Goal: Information Seeking & Learning: Understand process/instructions

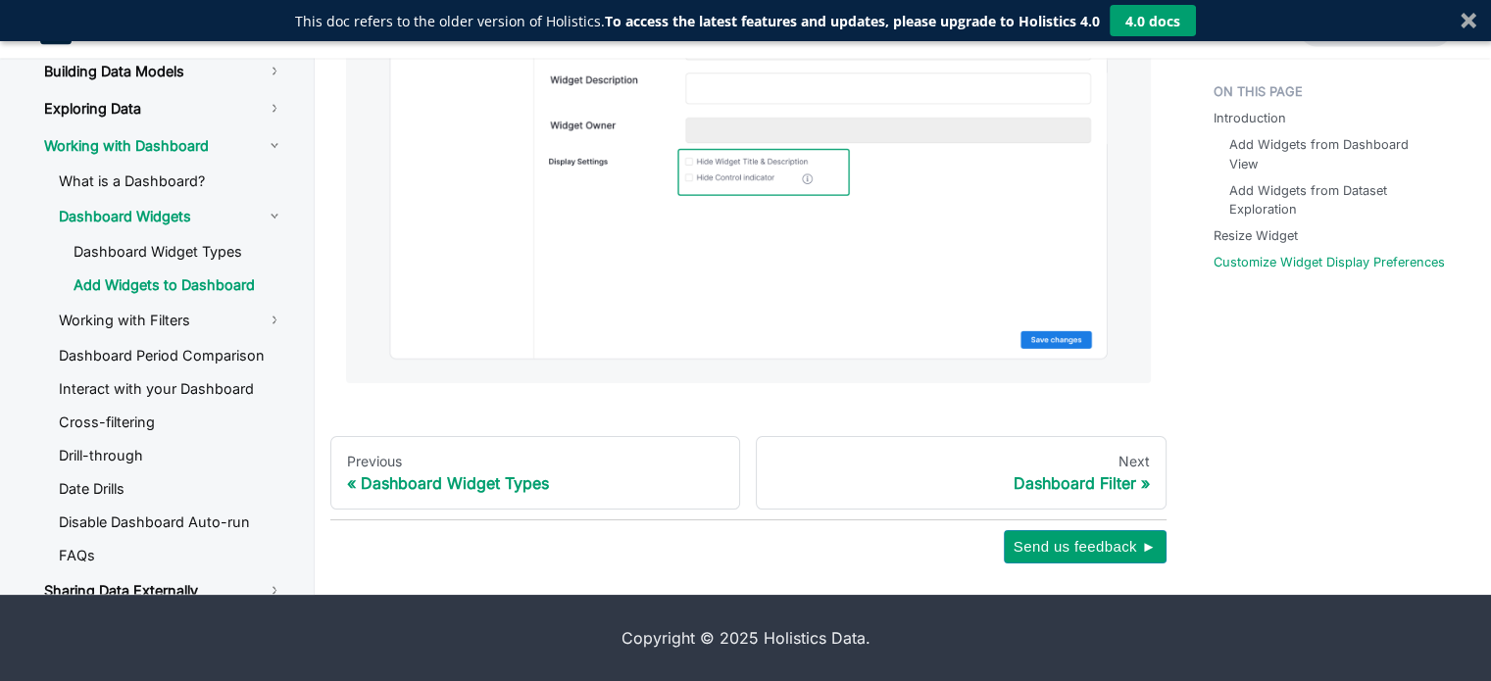
scroll to position [3828, 0]
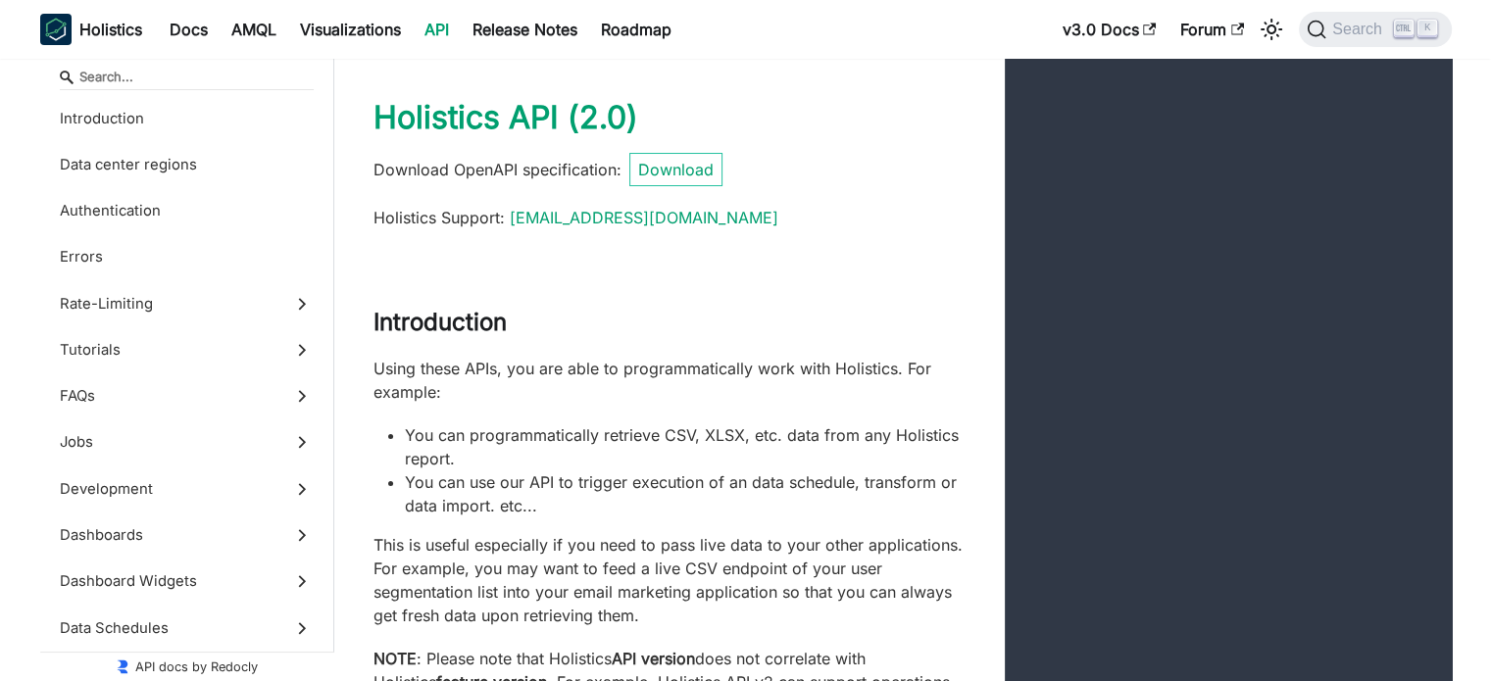
scroll to position [588, 0]
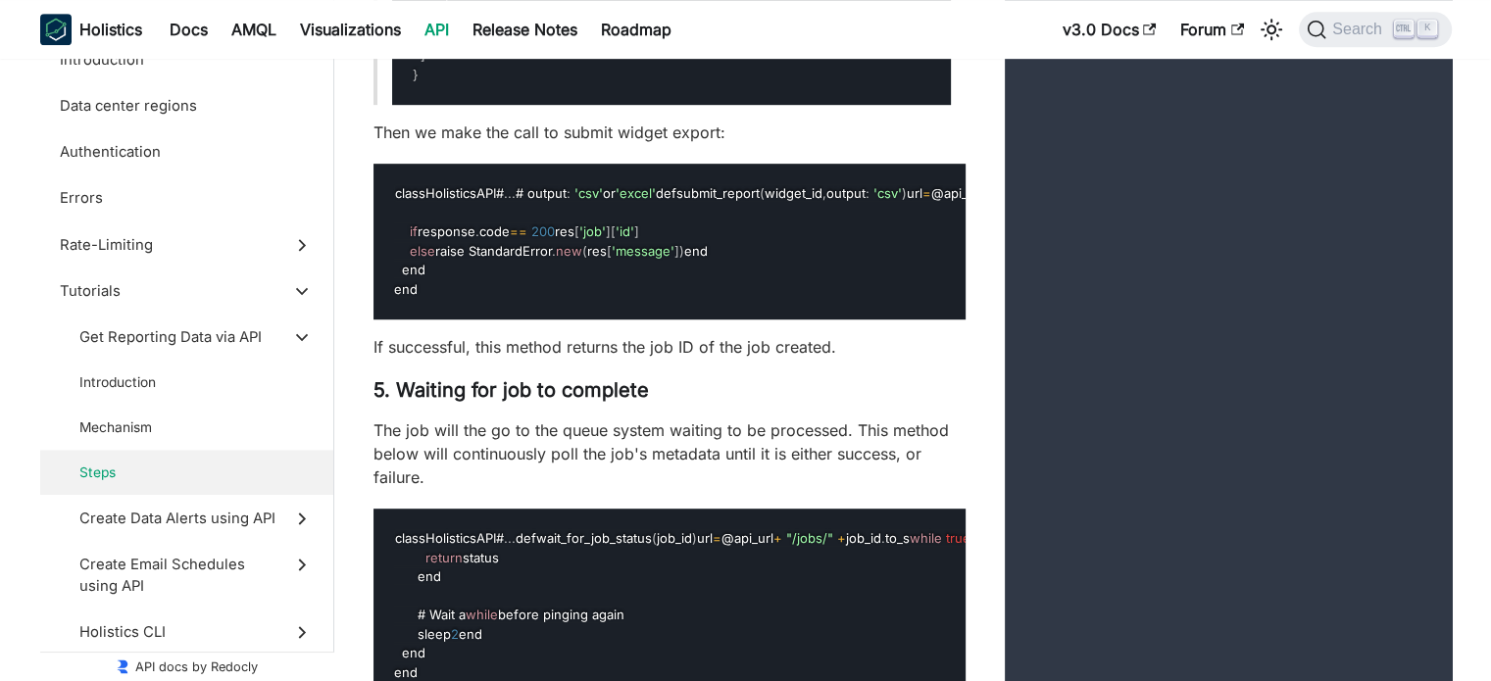
scroll to position [8594, 0]
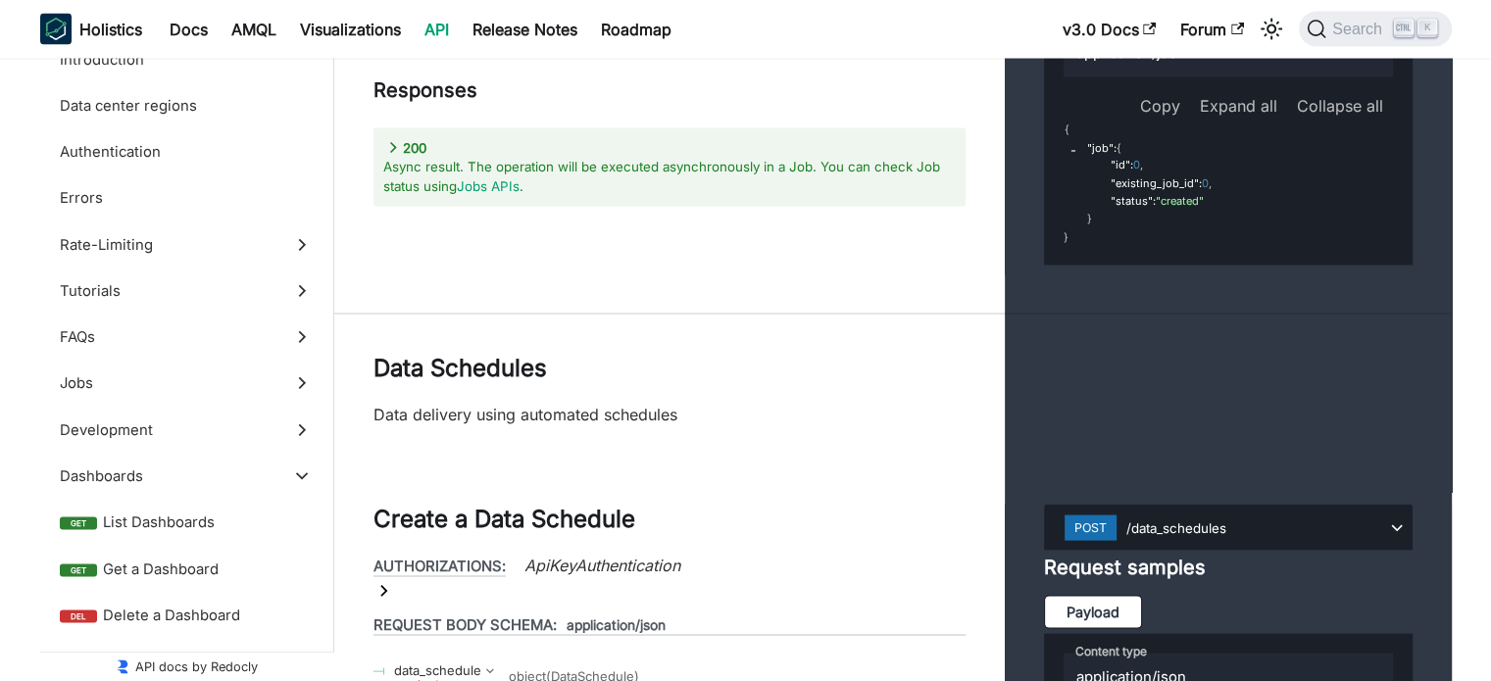
scroll to position [41248, 0]
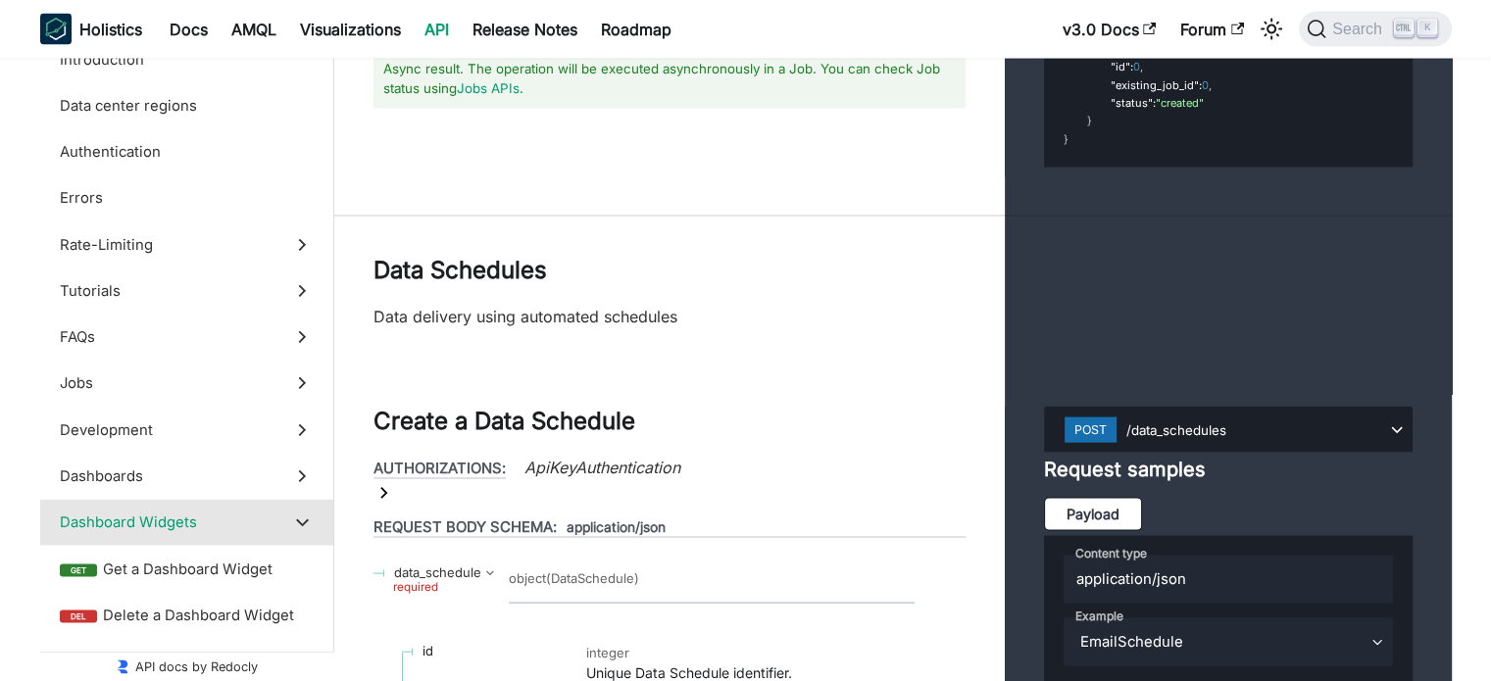
scroll to position [41346, 0]
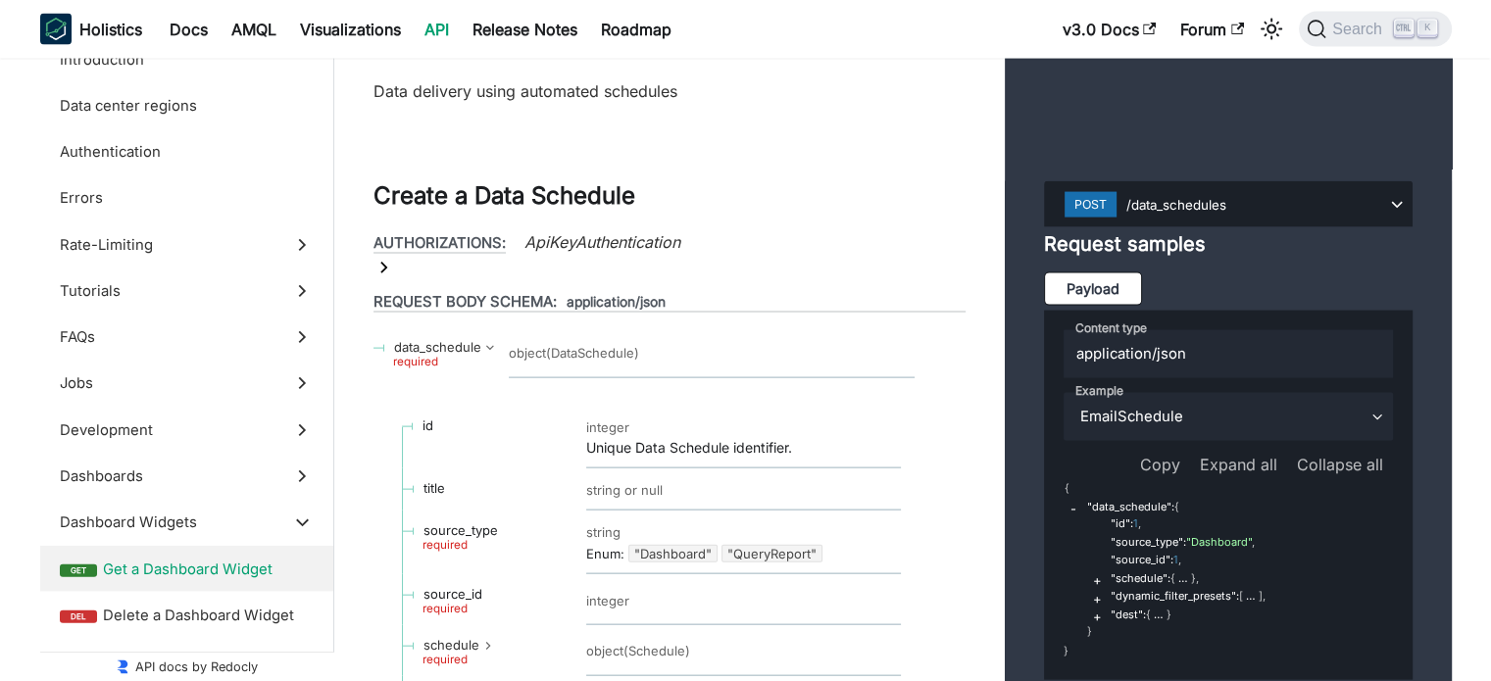
scroll to position [41444, 0]
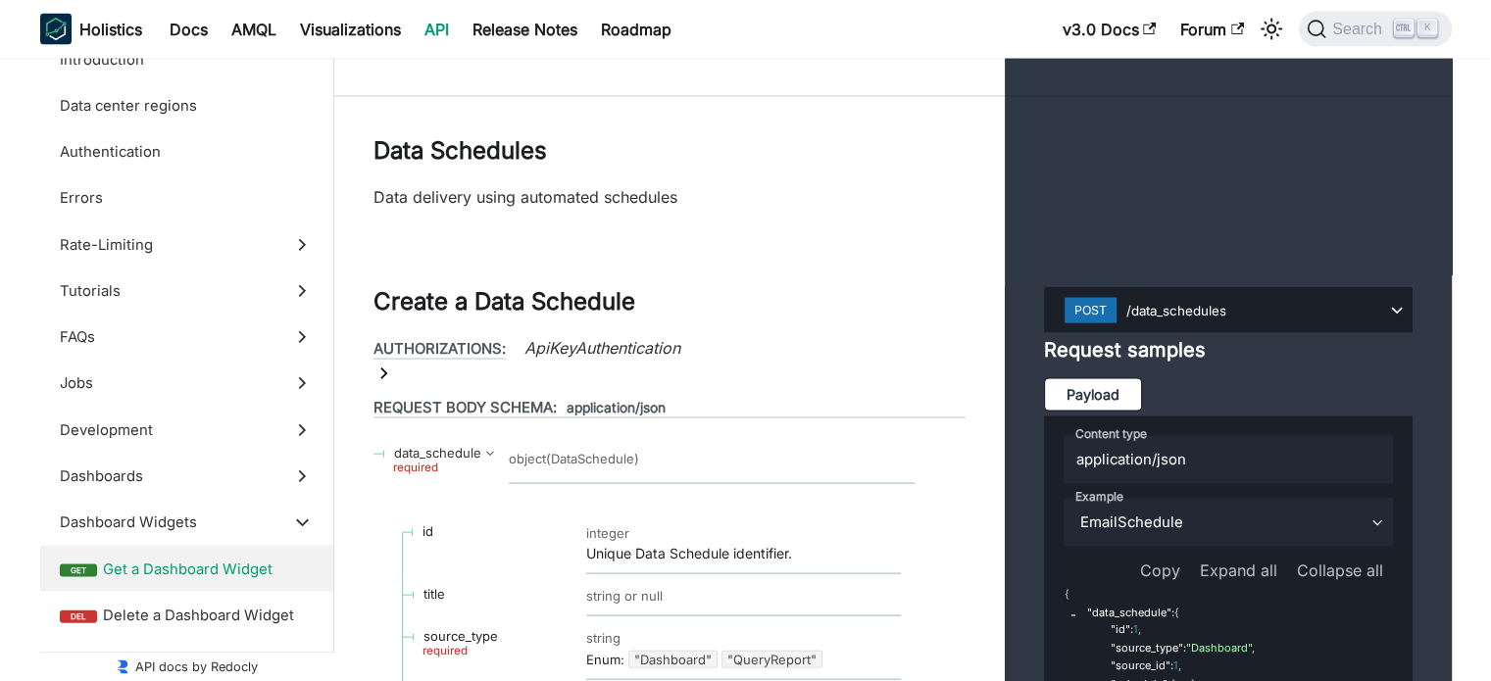
scroll to position [41346, 0]
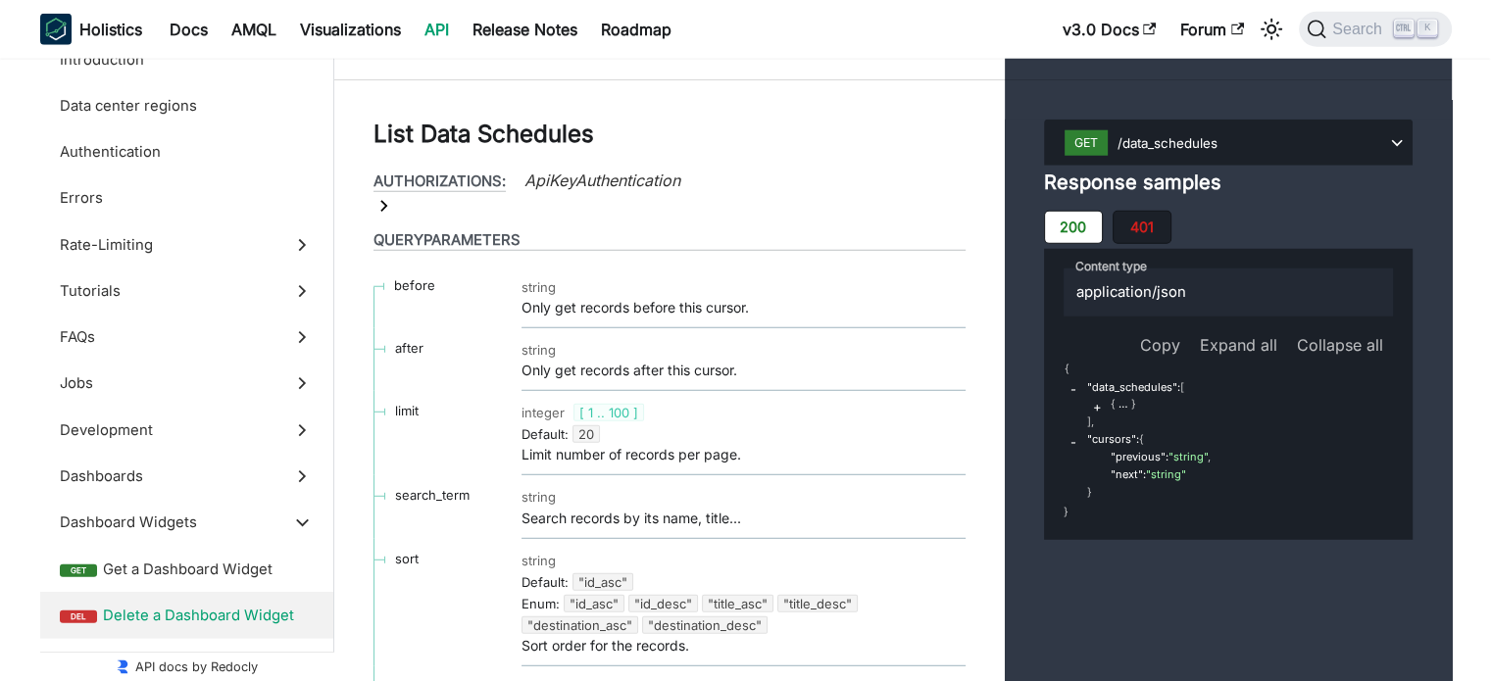
scroll to position [42736, 0]
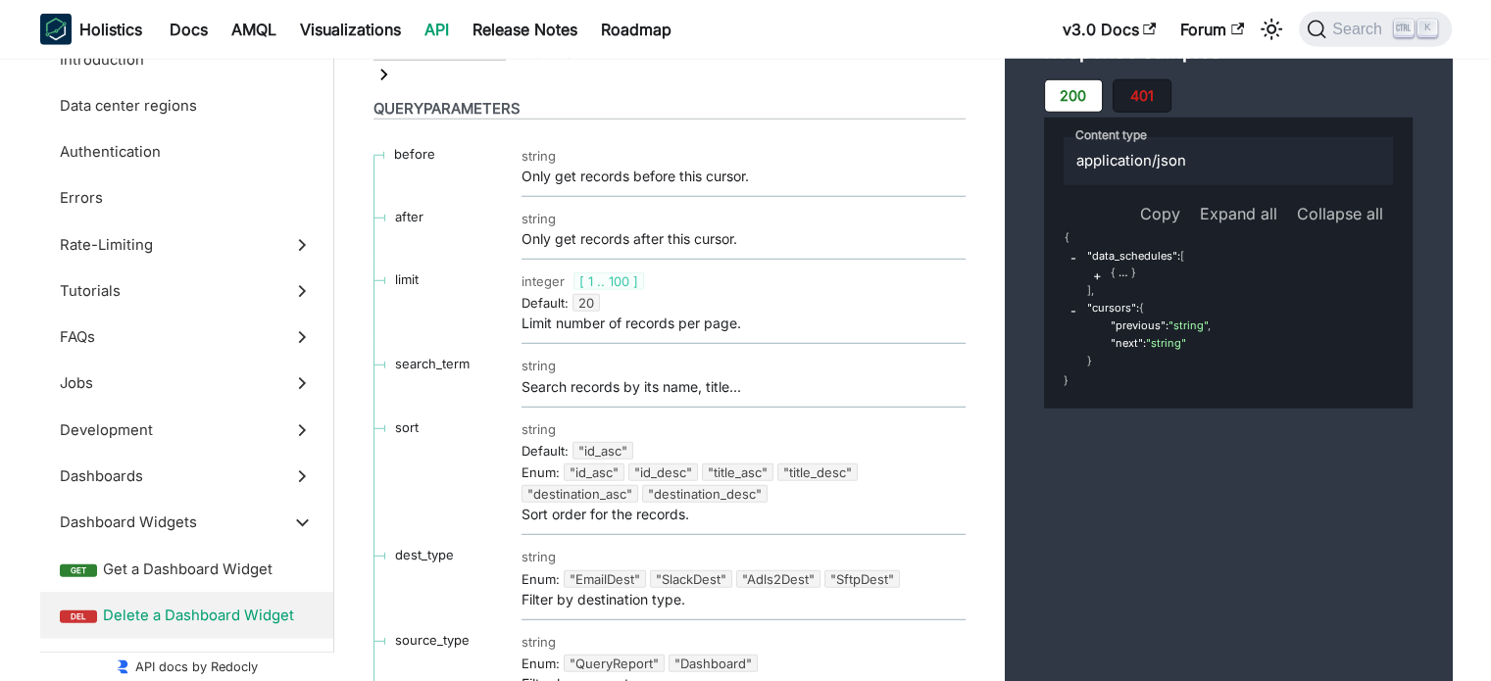
scroll to position [42638, 0]
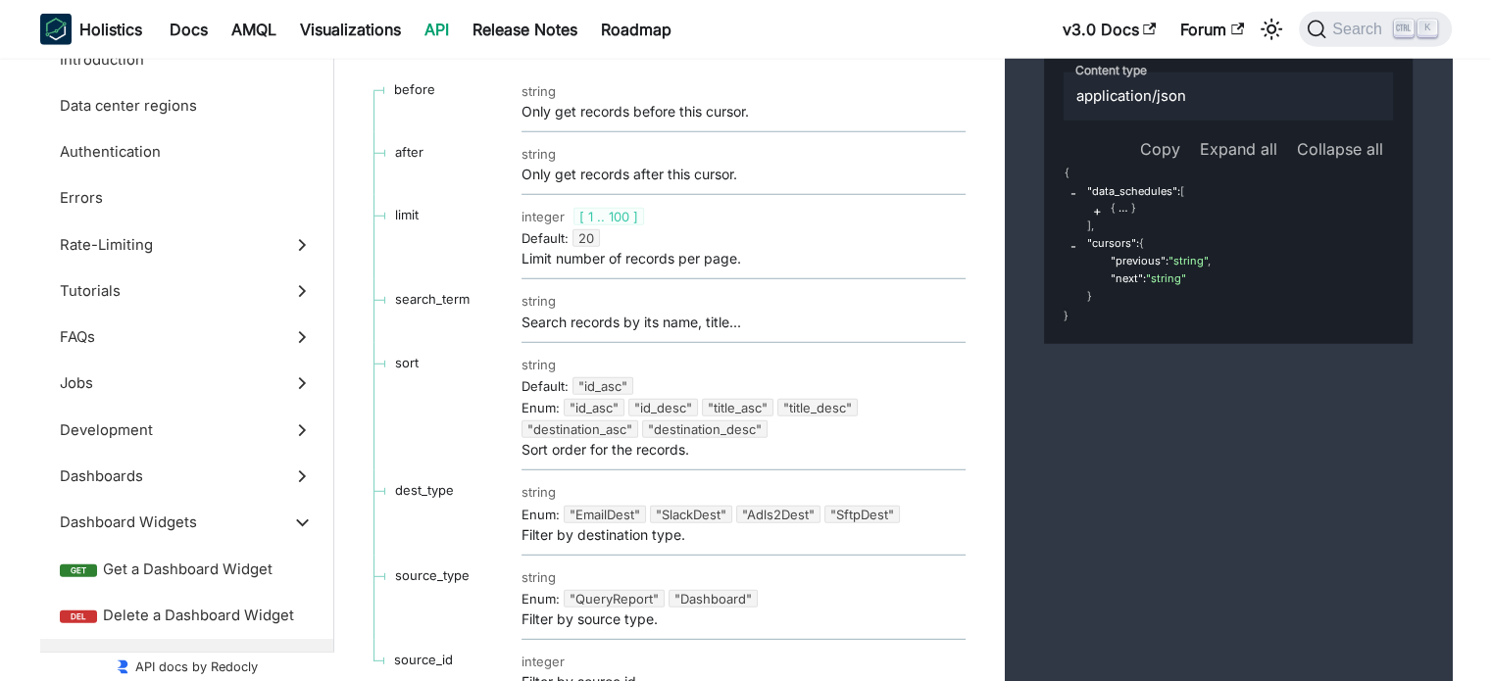
scroll to position [42442, 0]
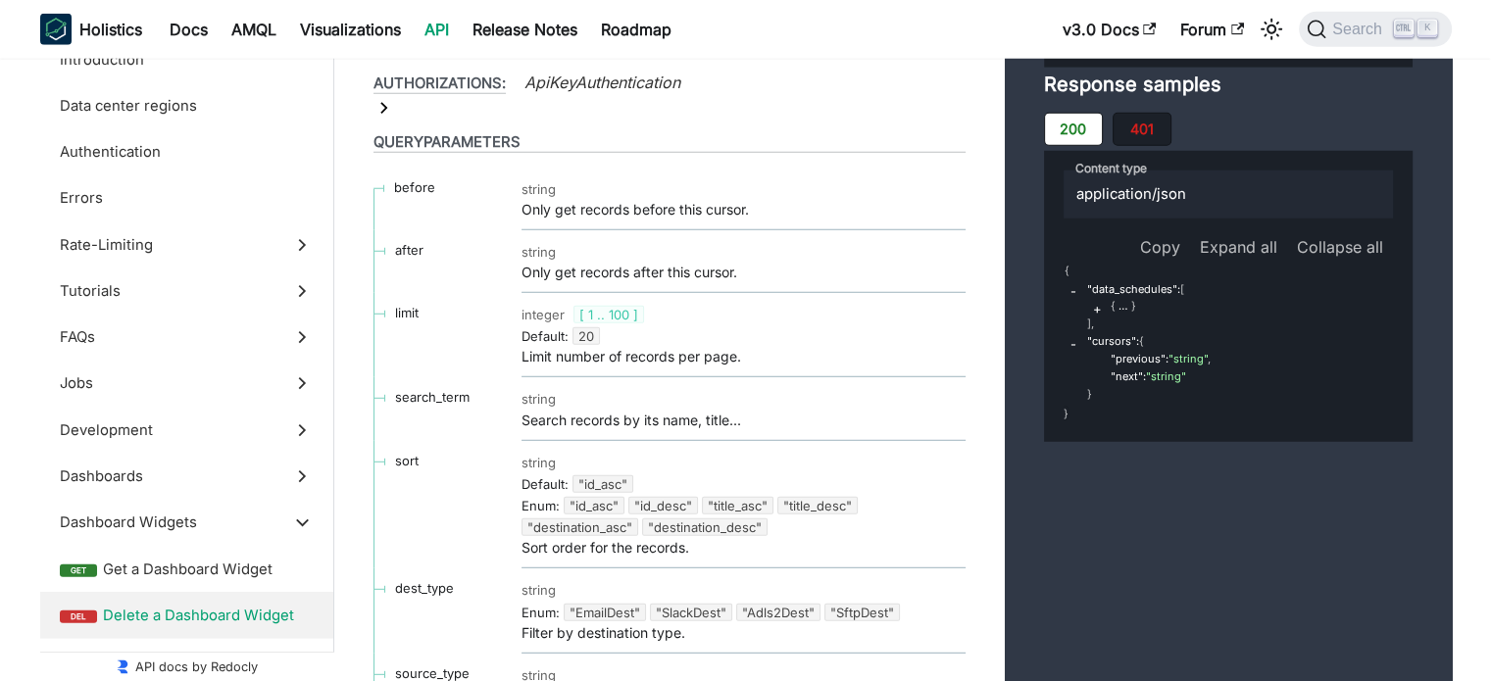
scroll to position [9826, 0]
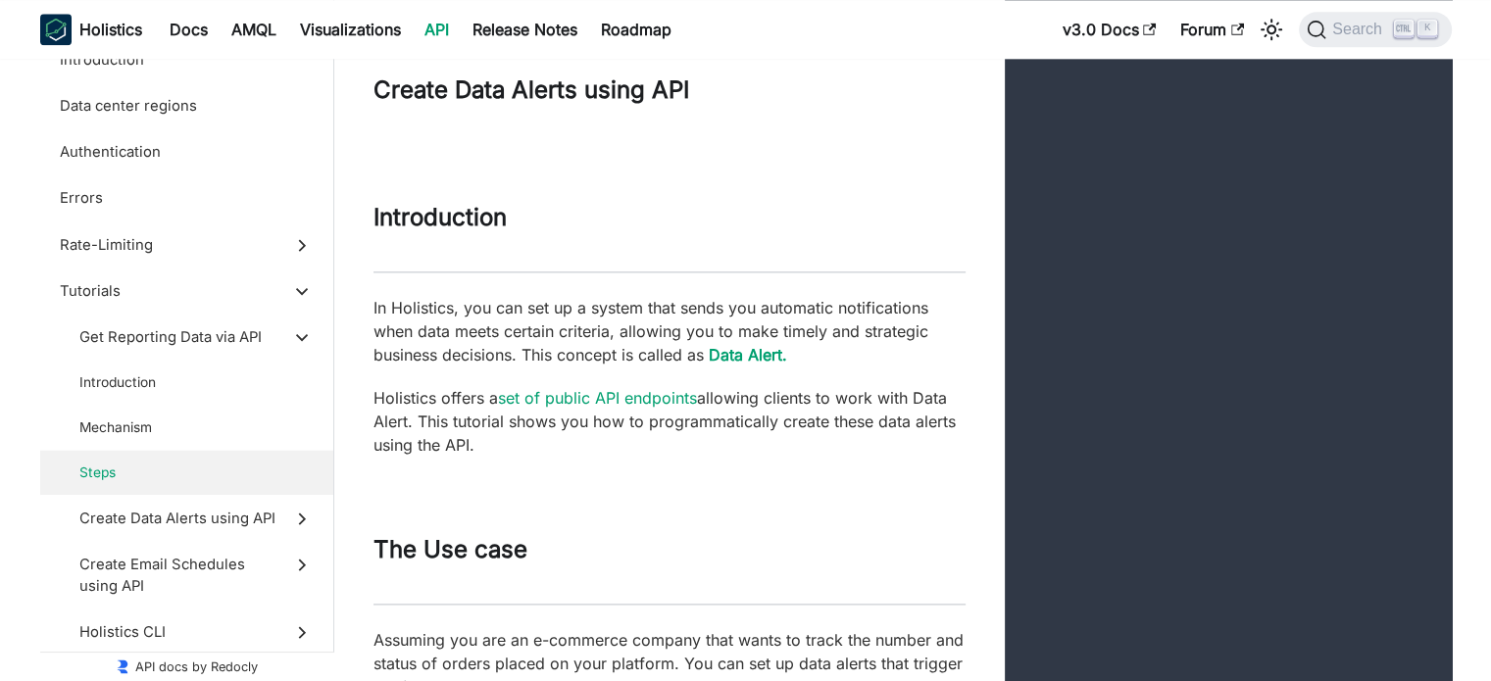
scroll to position [32947, 0]
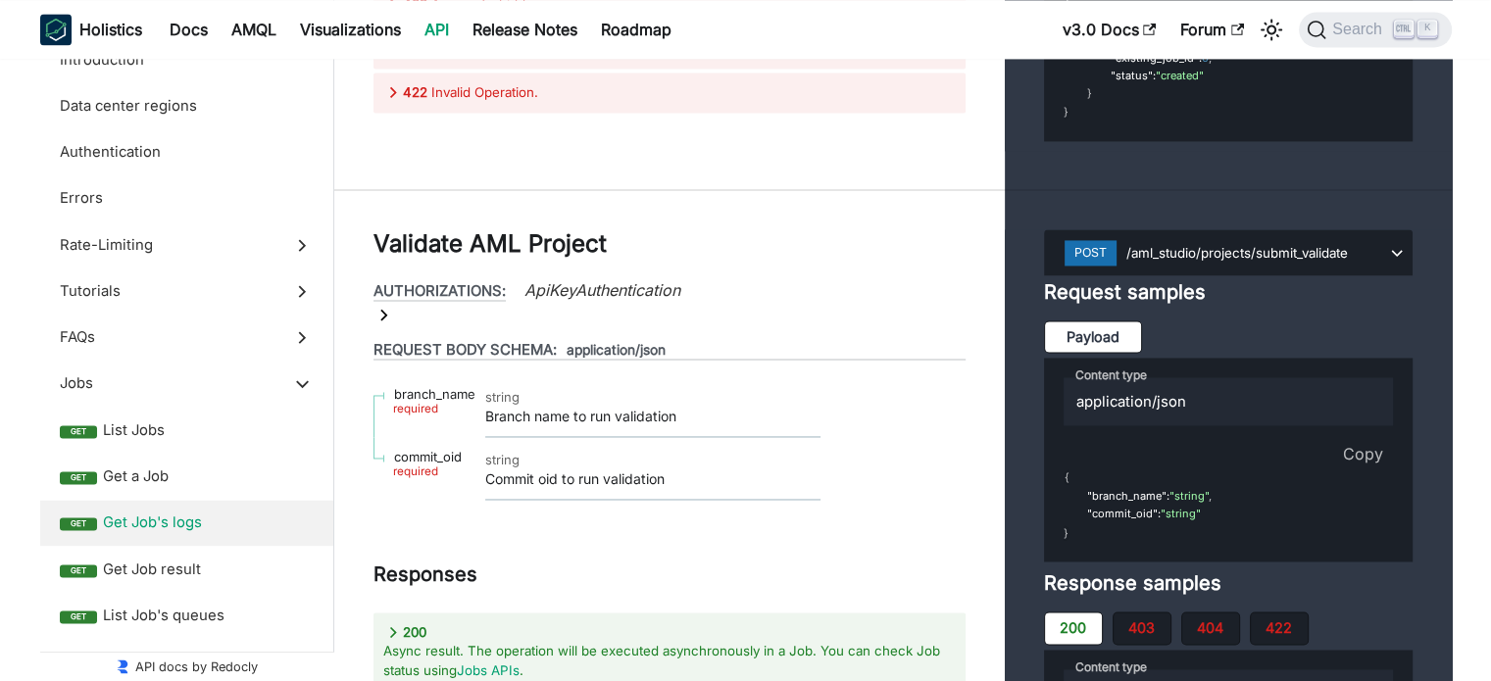
scroll to position [32947, 0]
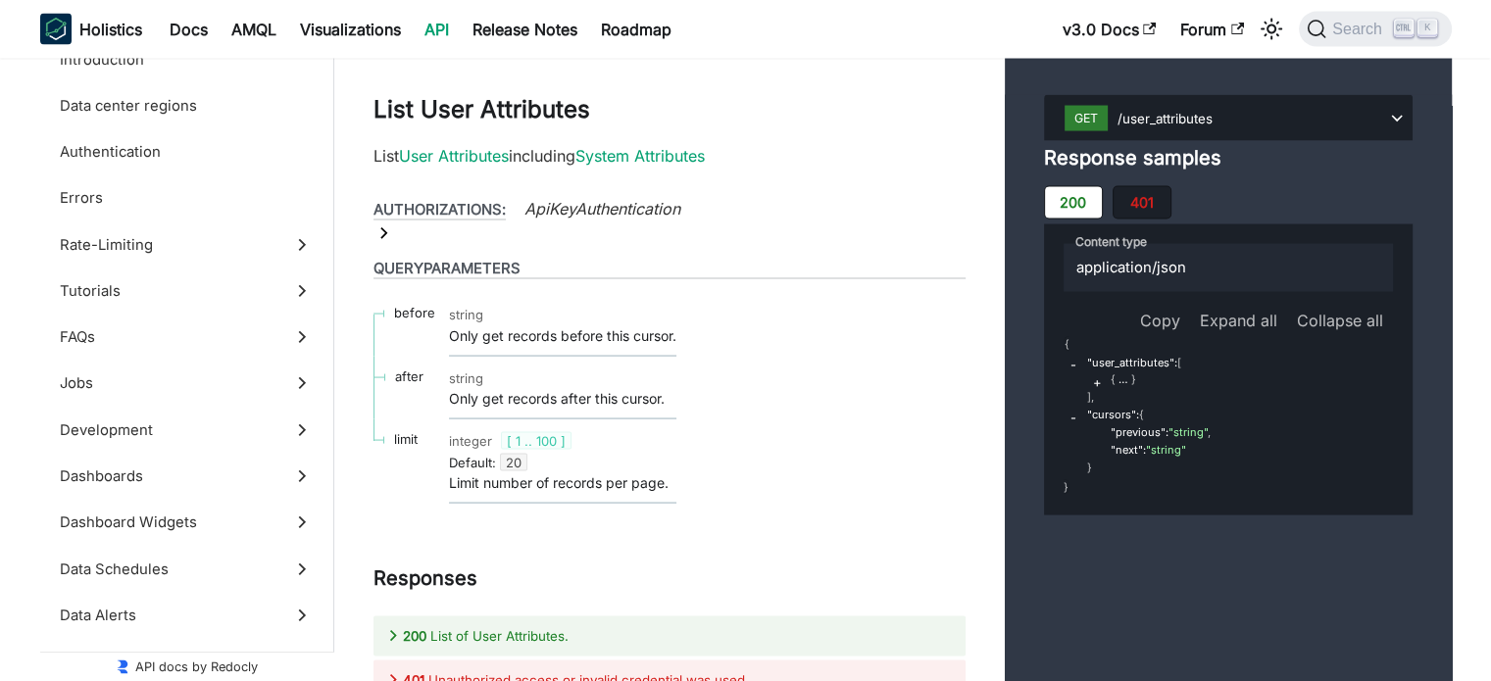
drag, startPoint x: 376, startPoint y: 283, endPoint x: 498, endPoint y: 287, distance: 122.6
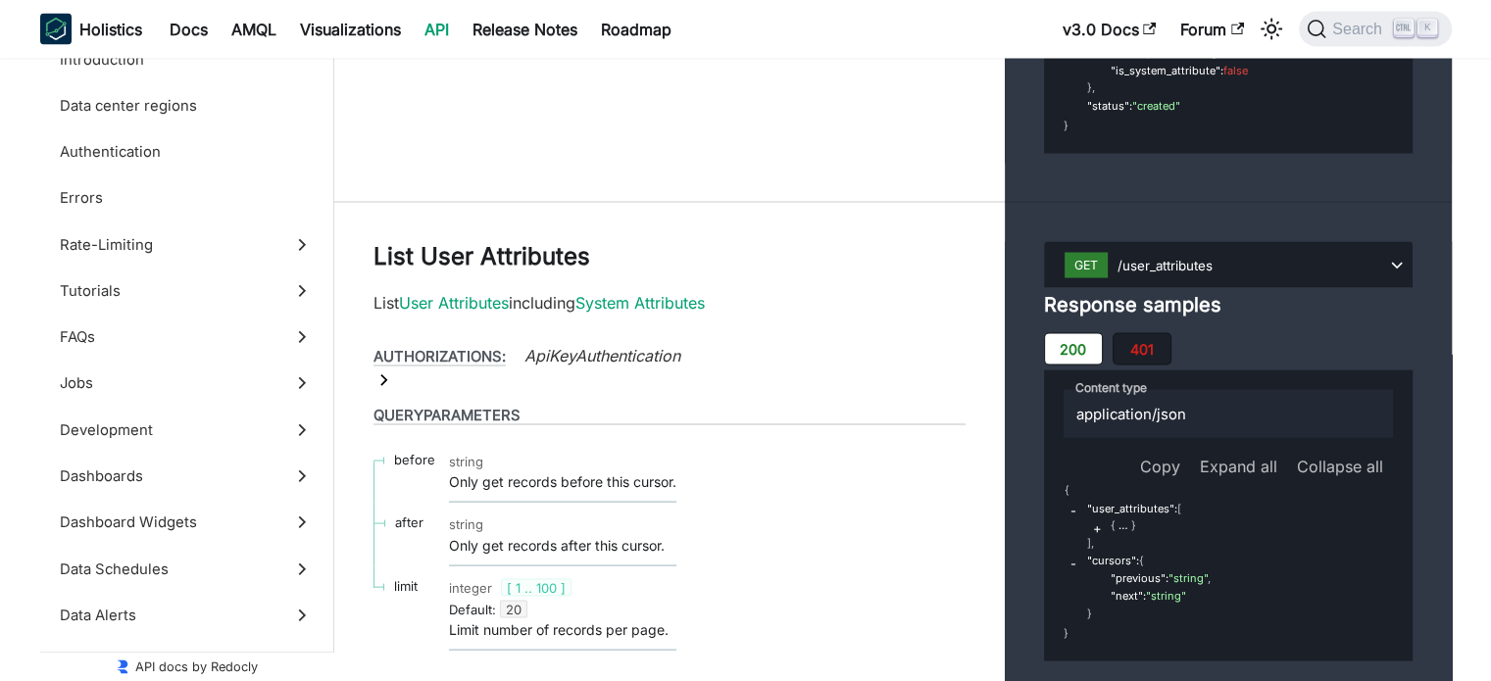
copy h5 "Authorizations"
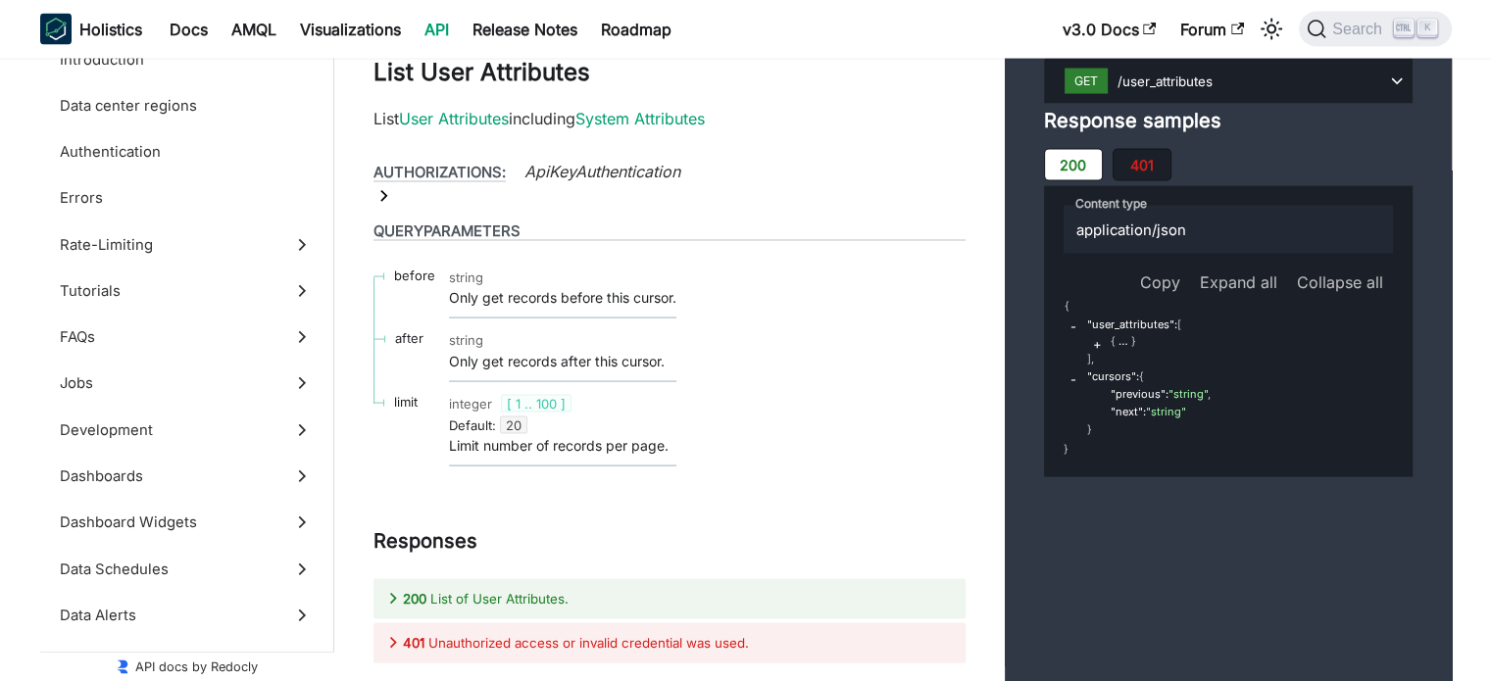
scroll to position [78586, 0]
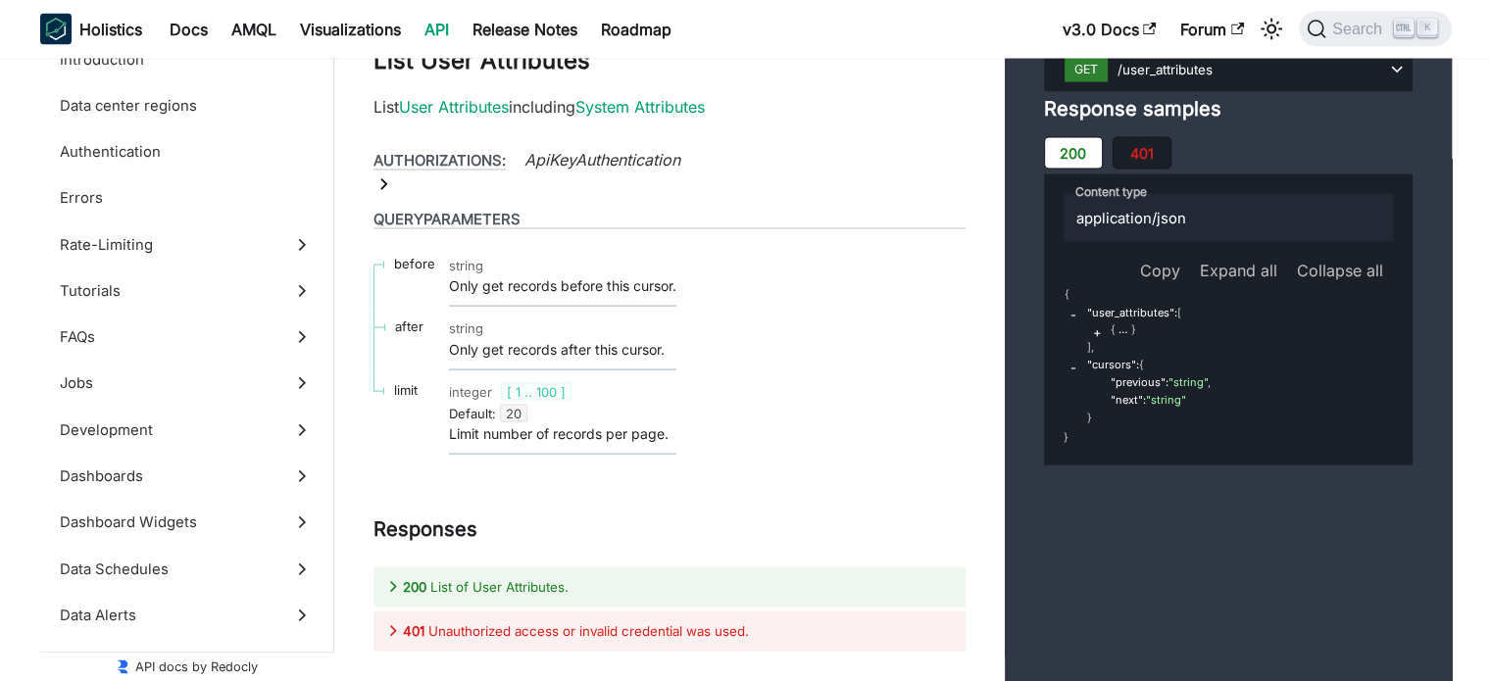
drag, startPoint x: 372, startPoint y: 228, endPoint x: 584, endPoint y: 223, distance: 212.8
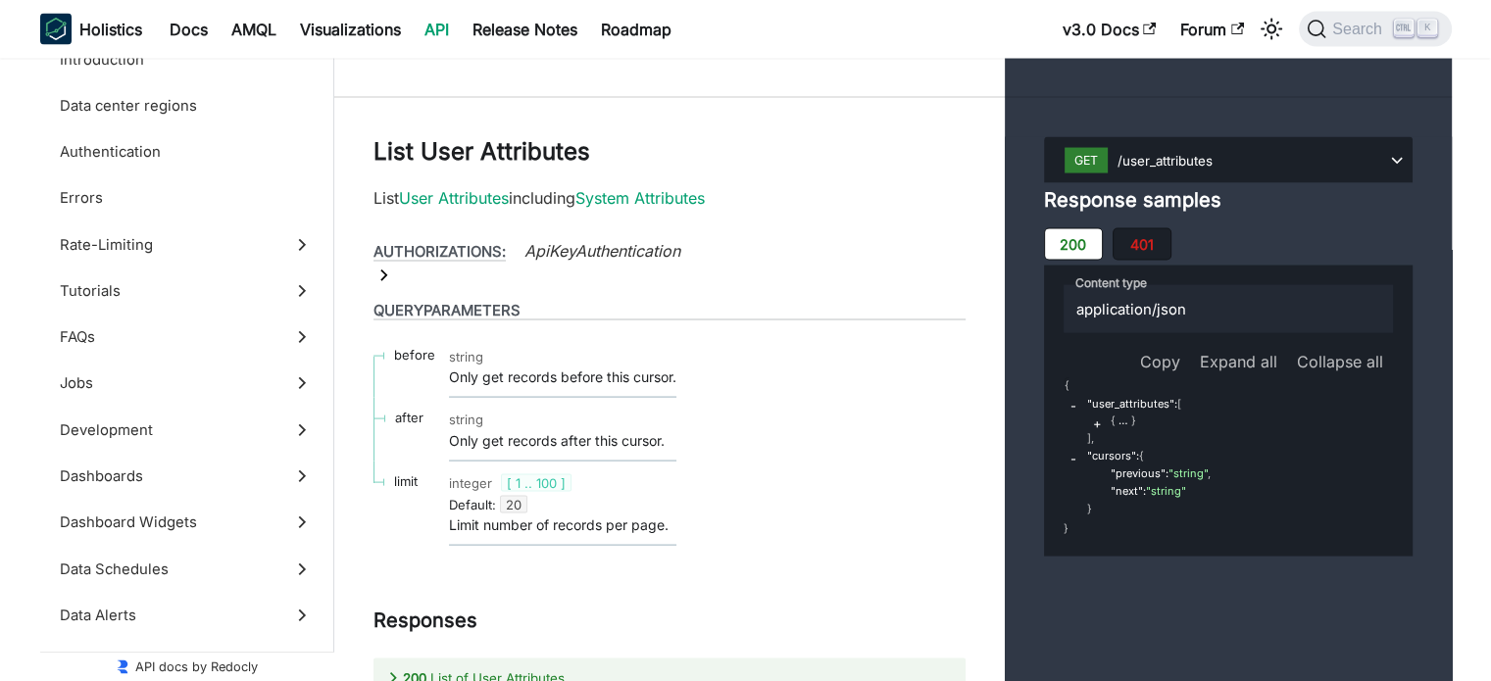
scroll to position [78390, 0]
